Goal: Transaction & Acquisition: Subscribe to service/newsletter

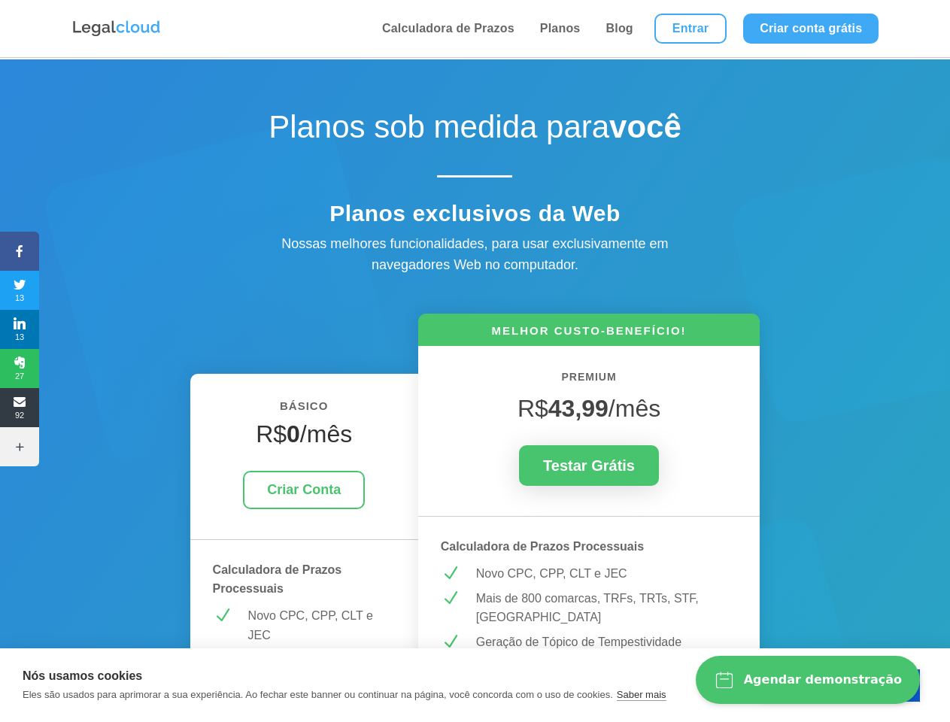
click at [20, 251] on icon at bounding box center [19, 251] width 39 height 12
click at [20, 290] on span "13" at bounding box center [19, 290] width 39 height 24
click at [20, 329] on span "13" at bounding box center [19, 329] width 39 height 24
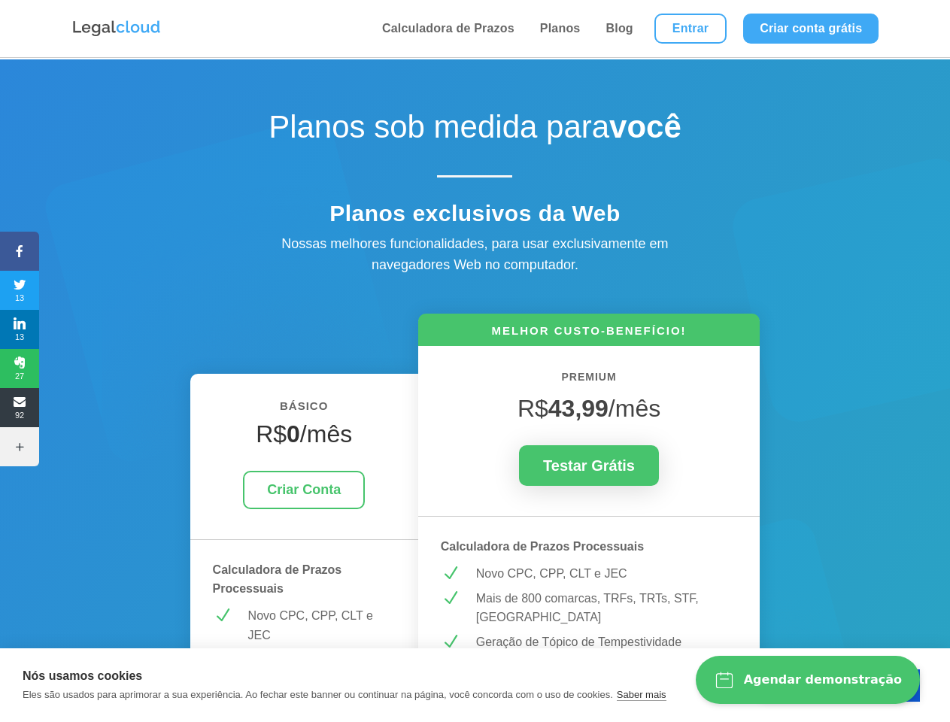
click at [20, 368] on span "27" at bounding box center [19, 368] width 39 height 24
click at [20, 407] on span "92" at bounding box center [19, 407] width 39 height 24
click at [20, 447] on icon at bounding box center [19, 447] width 39 height 12
